Goal: Task Accomplishment & Management: Use online tool/utility

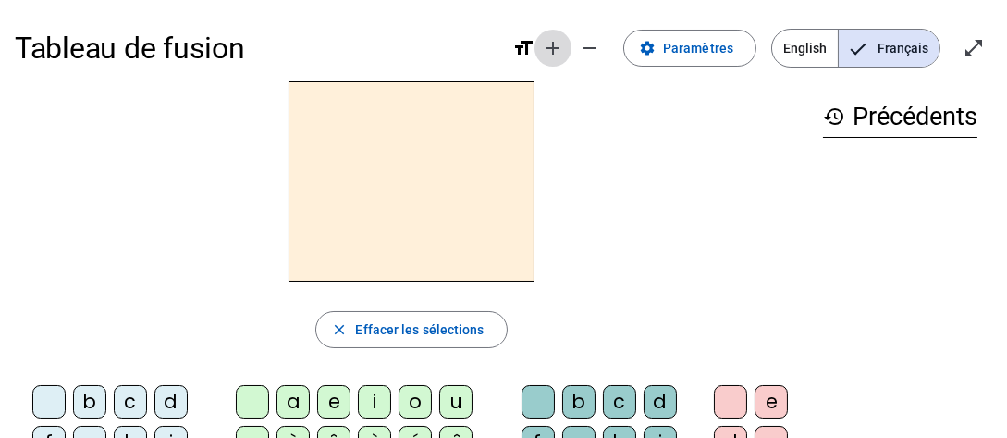
click at [560, 49] on mat-icon "add" at bounding box center [553, 48] width 22 height 22
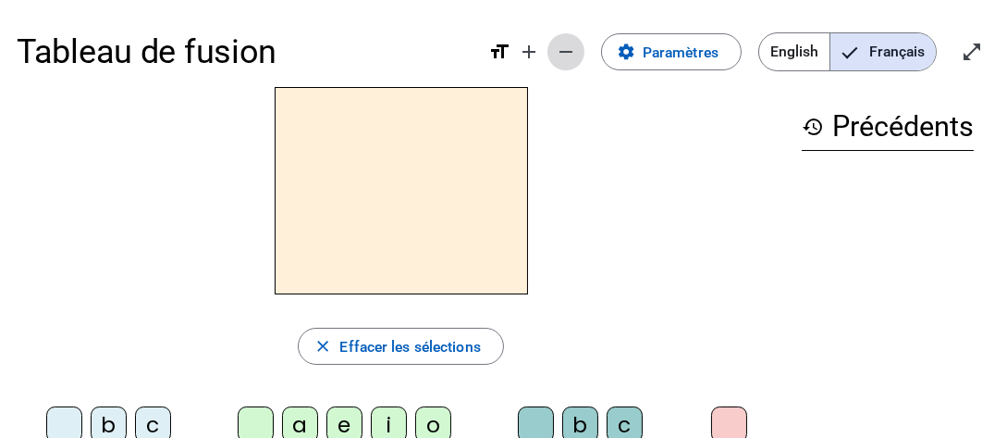
click at [574, 54] on mat-icon "remove" at bounding box center [566, 52] width 22 height 22
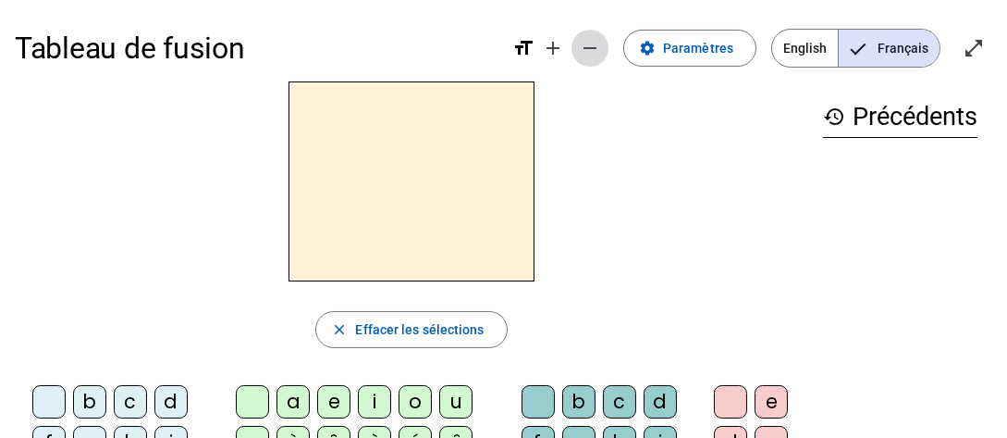
click at [574, 54] on span "Diminuer la taille de la police" at bounding box center [590, 48] width 44 height 44
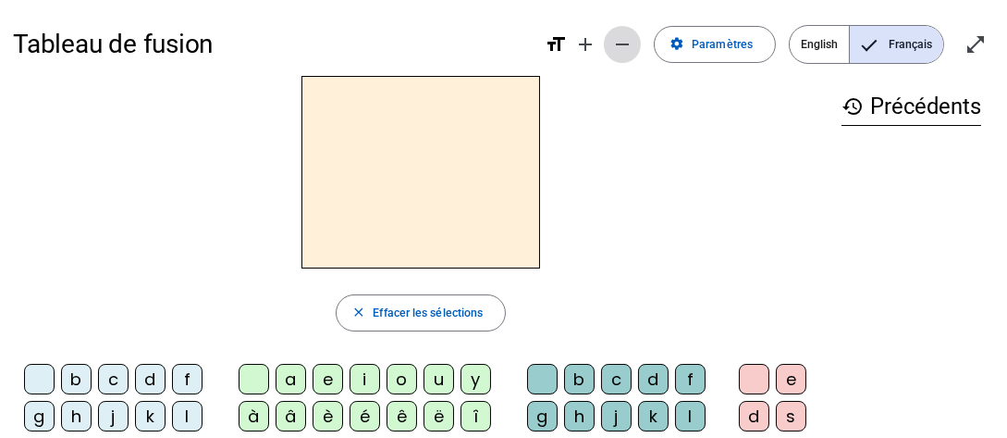
click at [627, 54] on mat-icon "remove" at bounding box center [622, 44] width 22 height 22
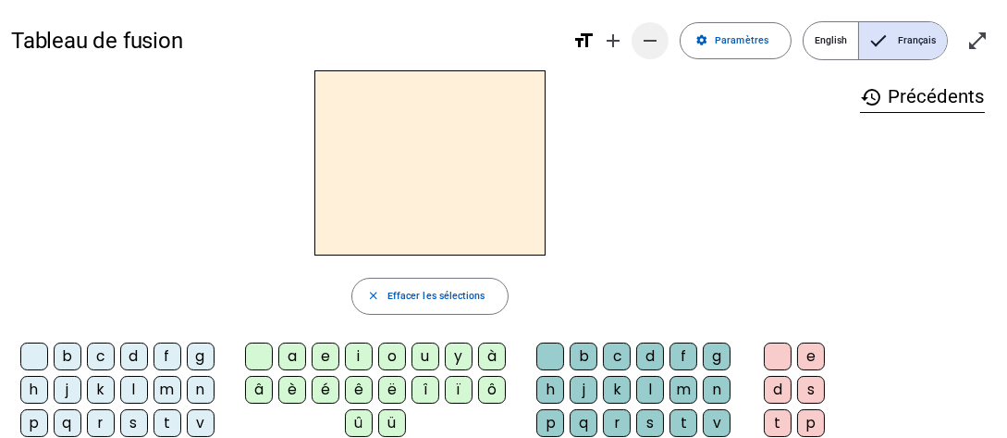
click at [650, 49] on mat-icon "remove" at bounding box center [650, 41] width 22 height 22
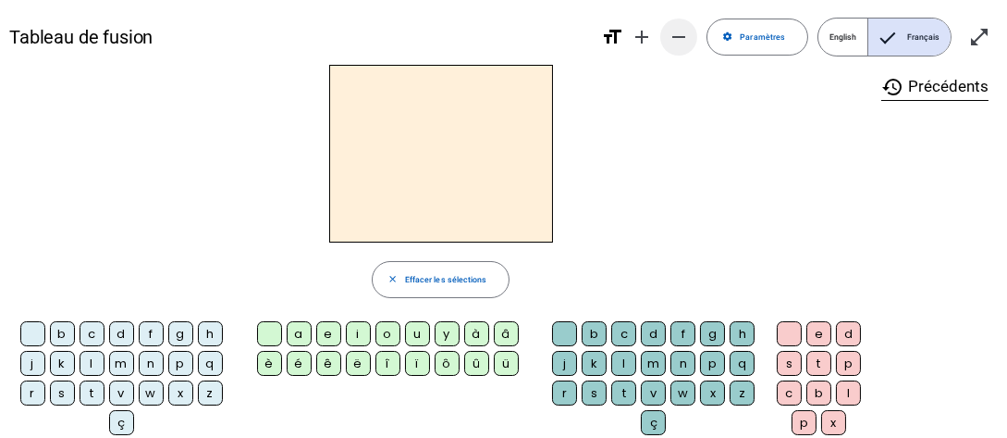
click at [684, 40] on mat-icon "remove" at bounding box center [679, 37] width 22 height 22
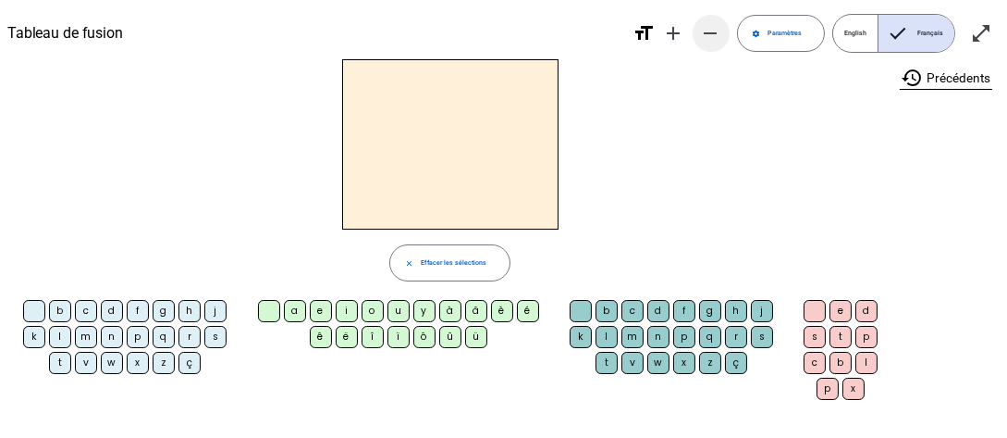
click at [684, 40] on mat-icon "add" at bounding box center [674, 33] width 22 height 22
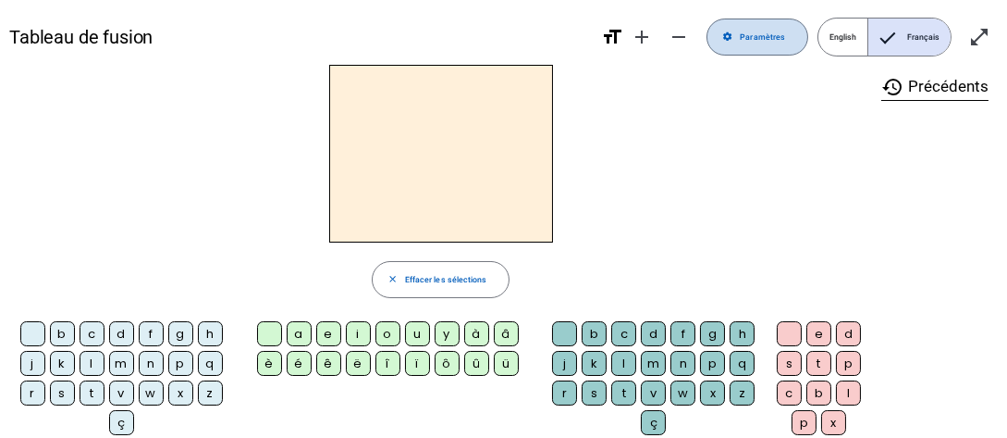
click at [770, 43] on span "Paramètres" at bounding box center [762, 38] width 45 height 14
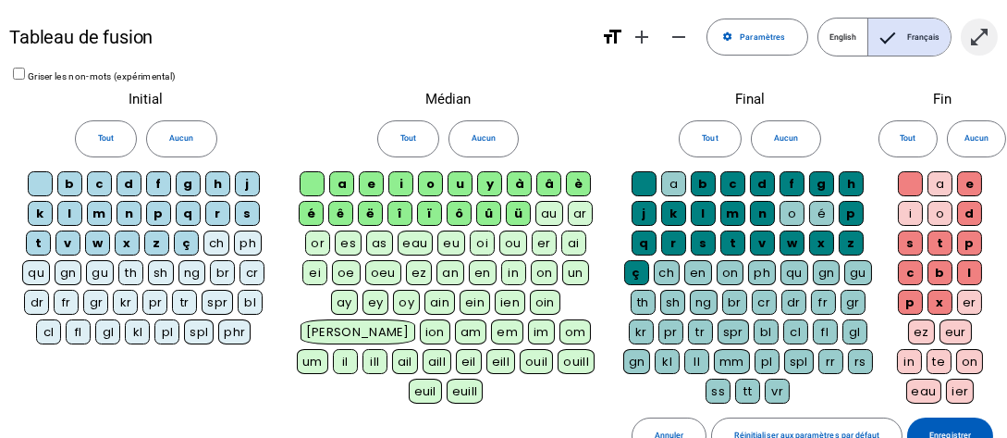
click at [980, 43] on mat-icon "open_in_full" at bounding box center [980, 37] width 22 height 22
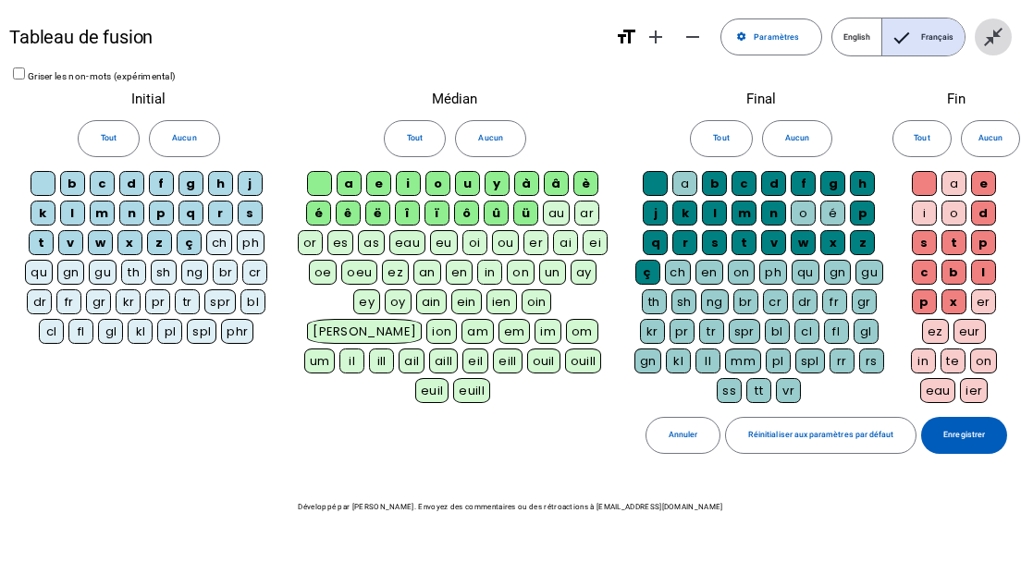
click at [991, 33] on mat-icon "close_fullscreen" at bounding box center [993, 37] width 22 height 22
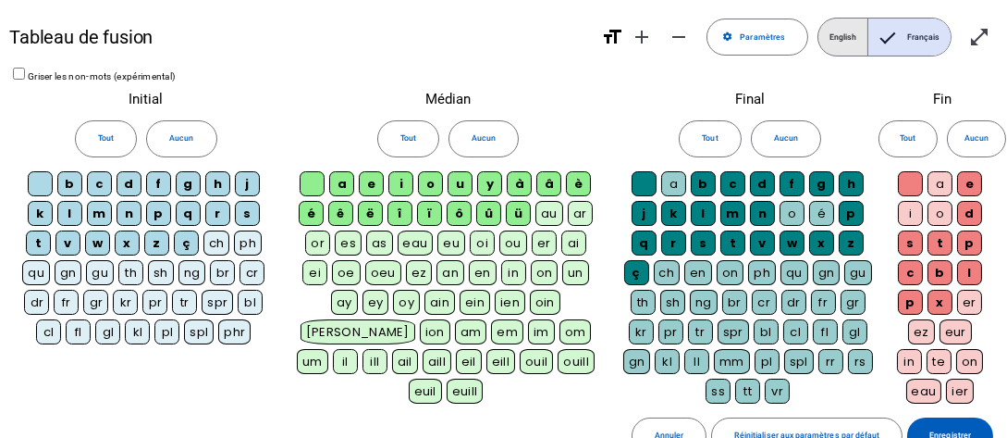
click at [840, 43] on span "English" at bounding box center [843, 37] width 49 height 37
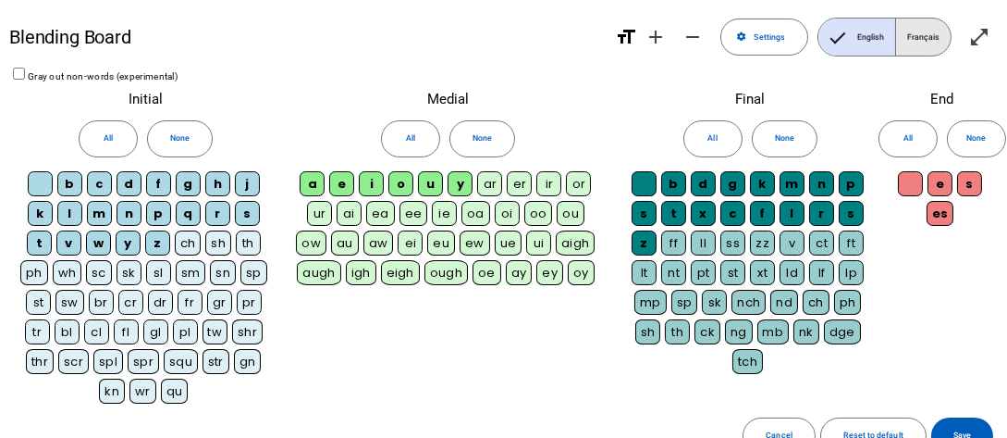
click at [917, 43] on span "Français" at bounding box center [923, 37] width 55 height 37
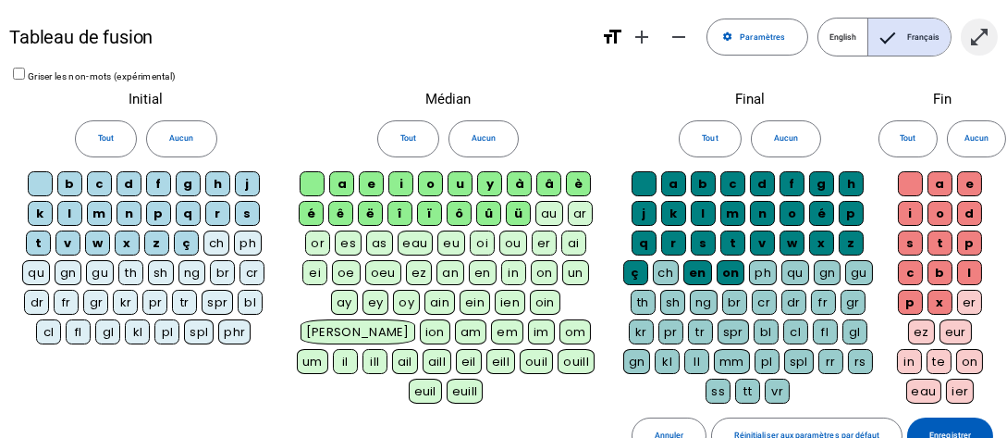
click at [972, 34] on mat-icon "open_in_full" at bounding box center [980, 37] width 22 height 22
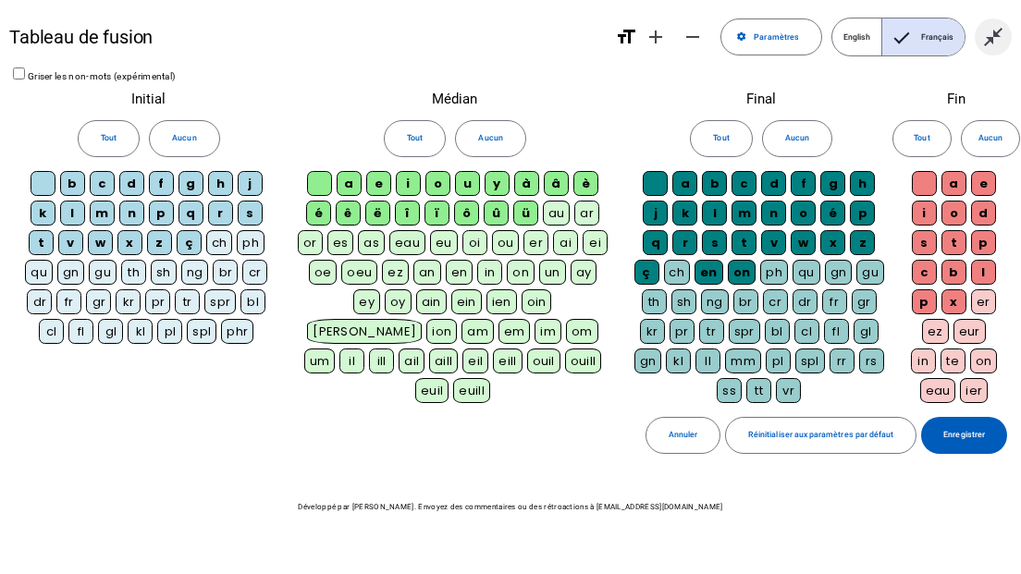
click at [991, 26] on mat-icon "close_fullscreen" at bounding box center [993, 37] width 22 height 22
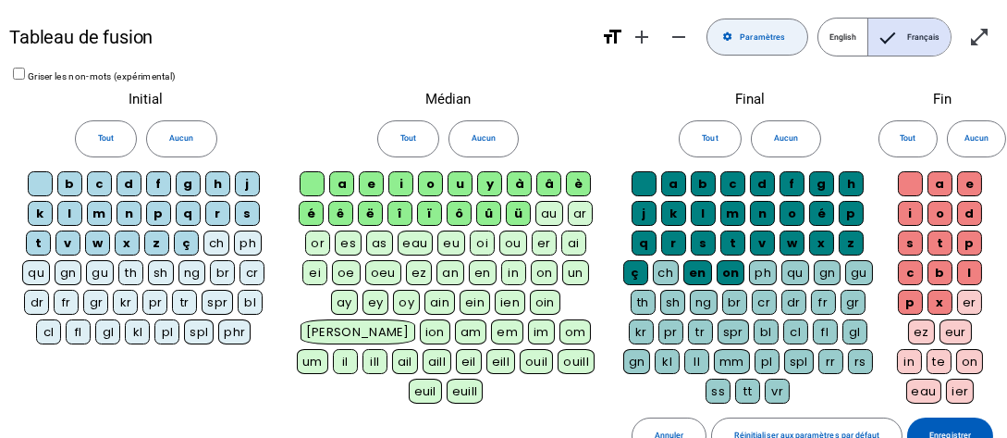
click at [766, 32] on span "Paramètres" at bounding box center [762, 38] width 45 height 14
click at [813, 388] on div "a b c d f g h j k l m n o é p q r s t v w x z ç ch en on ph qu gn gu th sh ng b…" at bounding box center [750, 289] width 255 height 237
click at [969, 428] on span "Enregistrer" at bounding box center [951, 435] width 42 height 14
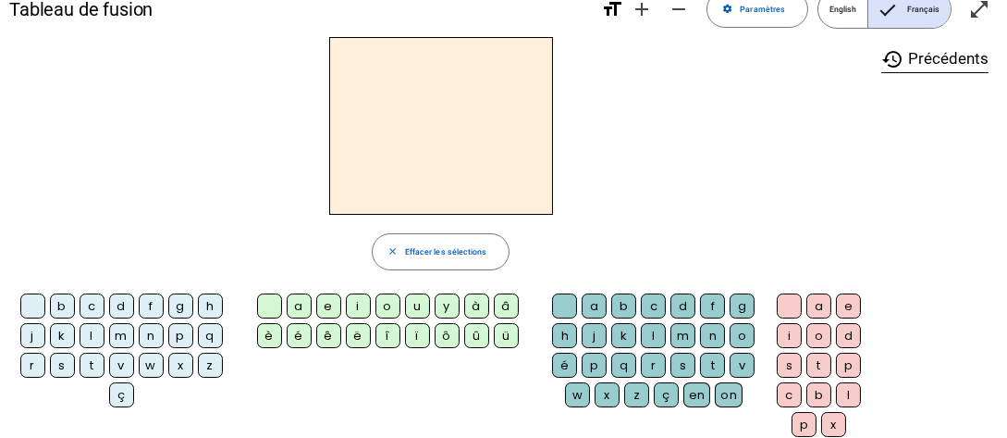
scroll to position [31, 0]
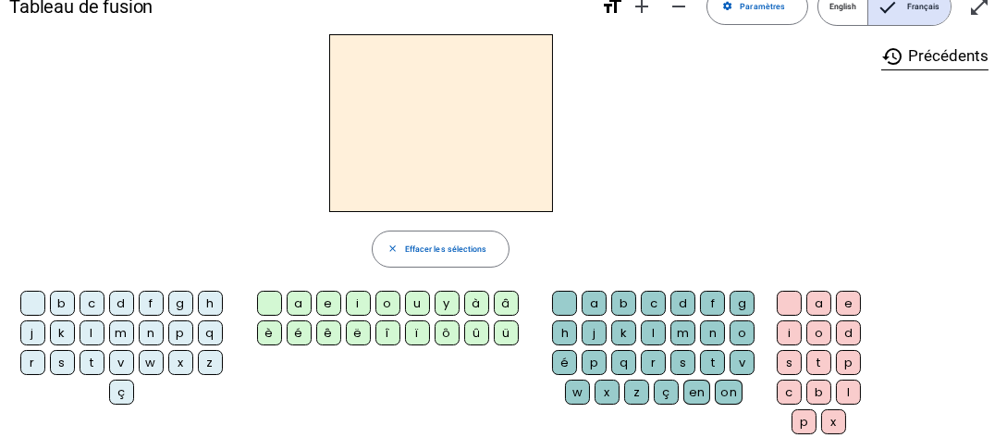
click at [696, 384] on div "en" at bounding box center [698, 391] width 28 height 25
click at [732, 388] on div "on" at bounding box center [730, 391] width 28 height 25
click at [560, 296] on div at bounding box center [564, 302] width 25 height 25
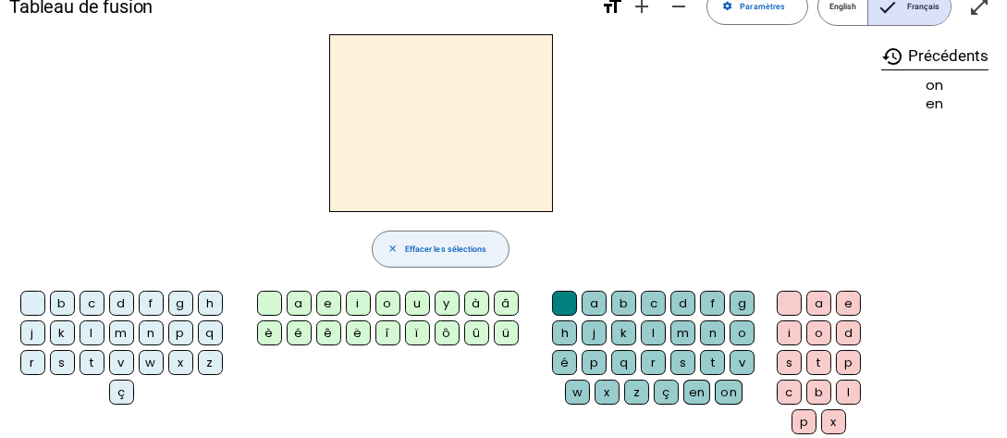
click at [450, 245] on span "Effacer les sélections" at bounding box center [445, 249] width 81 height 14
click at [66, 296] on div "b" at bounding box center [62, 302] width 25 height 25
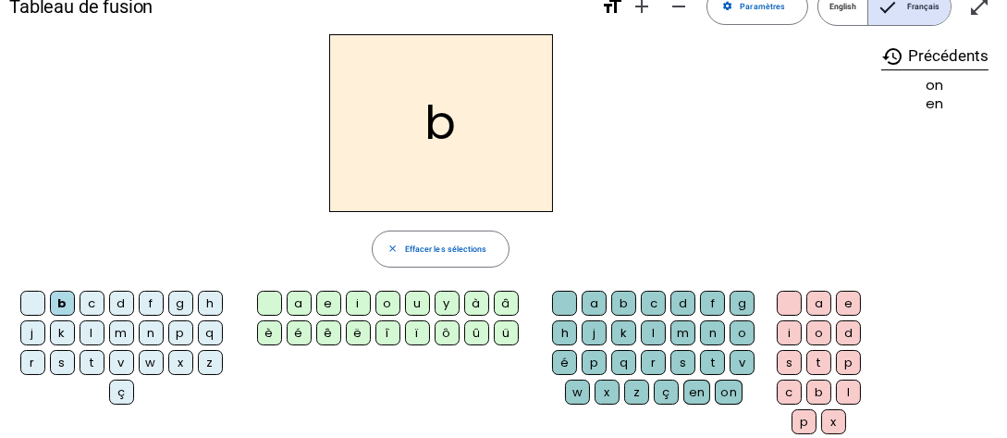
click at [291, 300] on div "a" at bounding box center [299, 302] width 25 height 25
click at [654, 327] on div "l" at bounding box center [653, 332] width 25 height 25
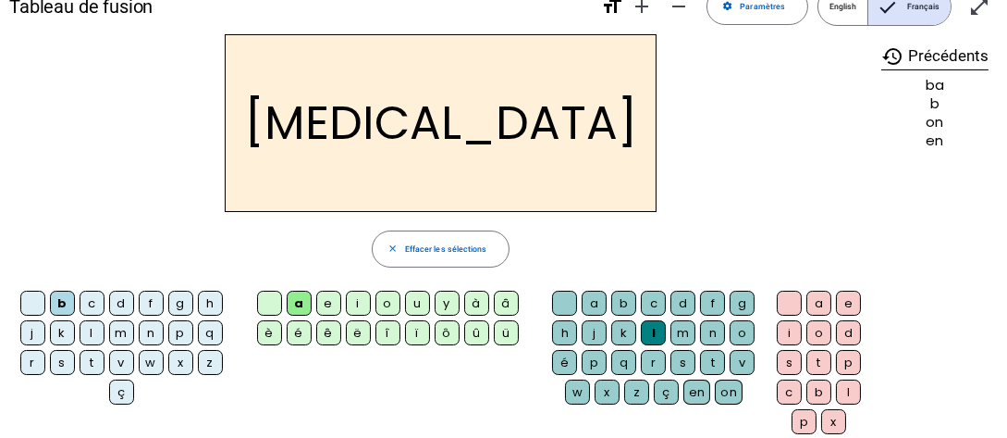
click at [93, 300] on div "c" at bounding box center [92, 302] width 25 height 25
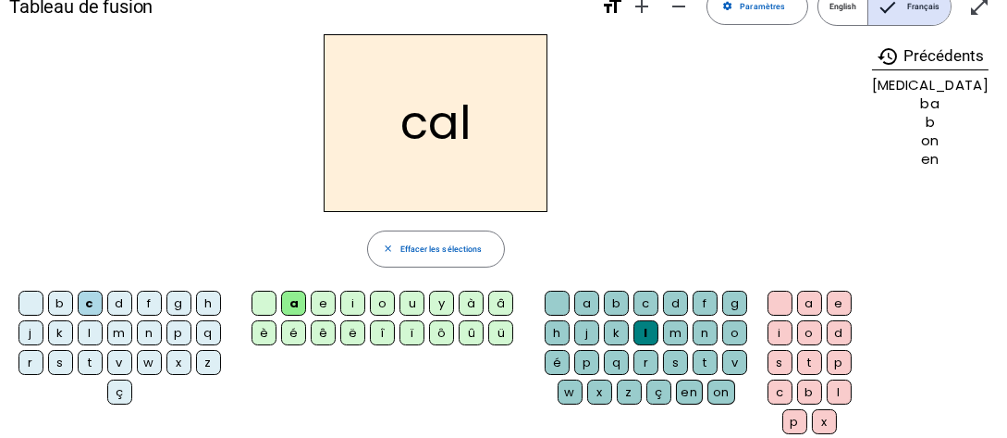
click at [112, 301] on div "d" at bounding box center [119, 302] width 25 height 25
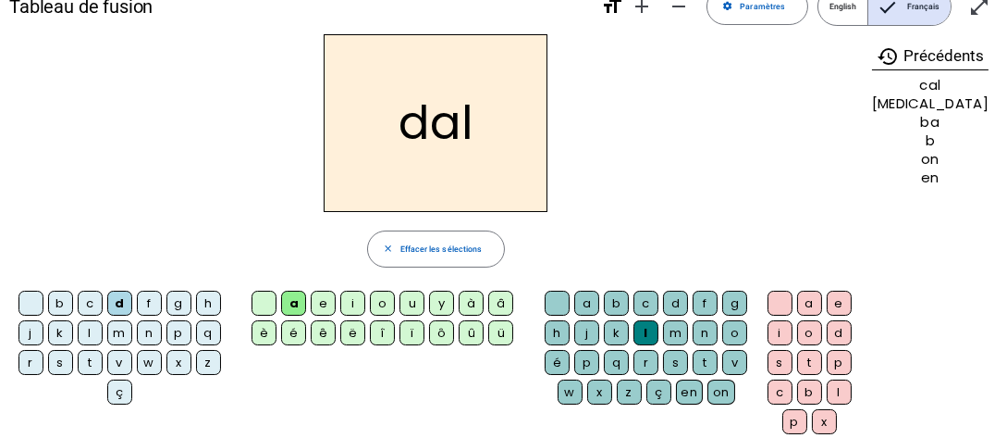
click at [157, 305] on div "f" at bounding box center [149, 302] width 25 height 25
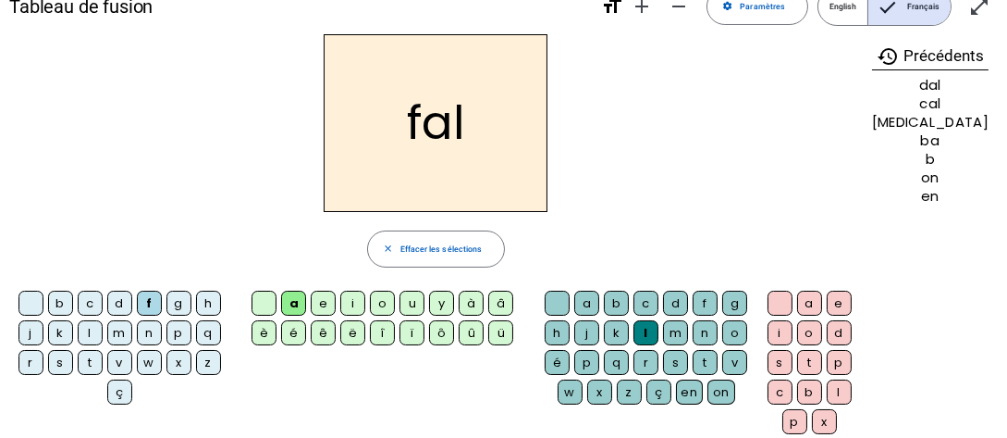
click at [183, 304] on div "g" at bounding box center [179, 302] width 25 height 25
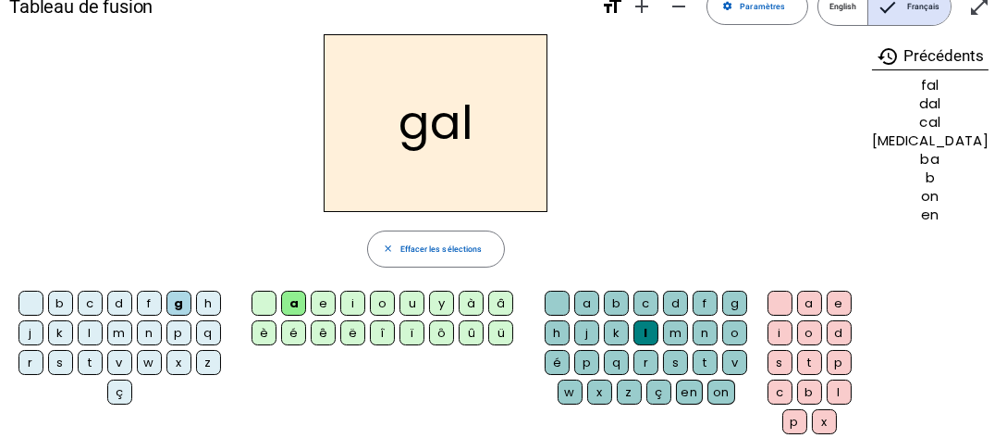
click at [215, 303] on div "h" at bounding box center [208, 302] width 25 height 25
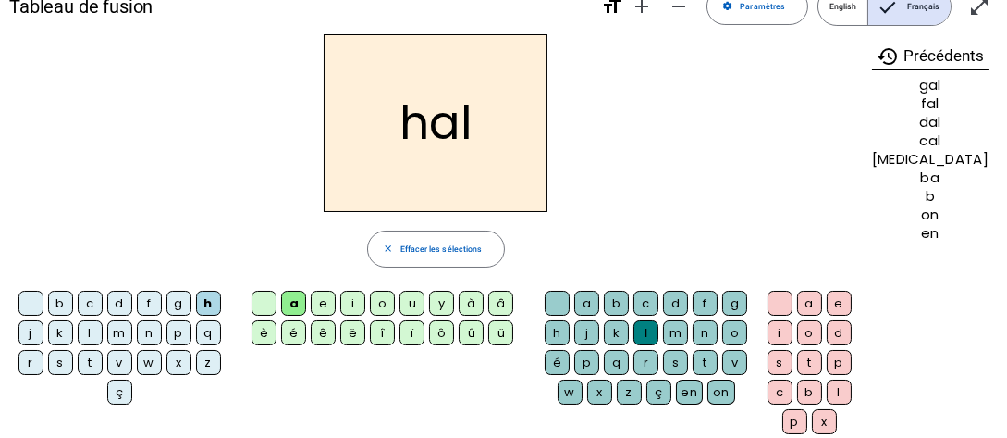
click at [234, 374] on div "b c d f g h j k l m n p q r s t v w x z ç" at bounding box center [121, 350] width 225 height 128
click at [33, 328] on div "j" at bounding box center [31, 332] width 25 height 25
